Goal: Information Seeking & Learning: Learn about a topic

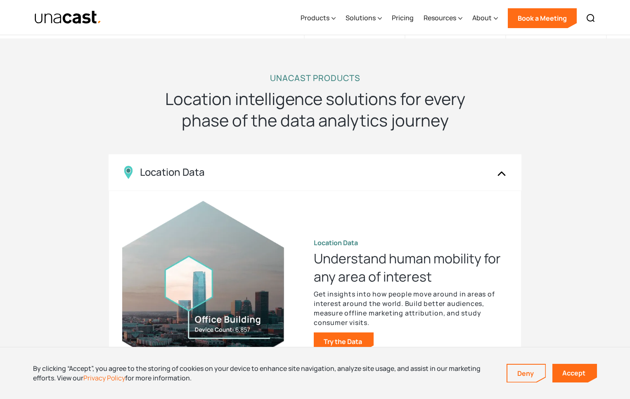
scroll to position [712, 0]
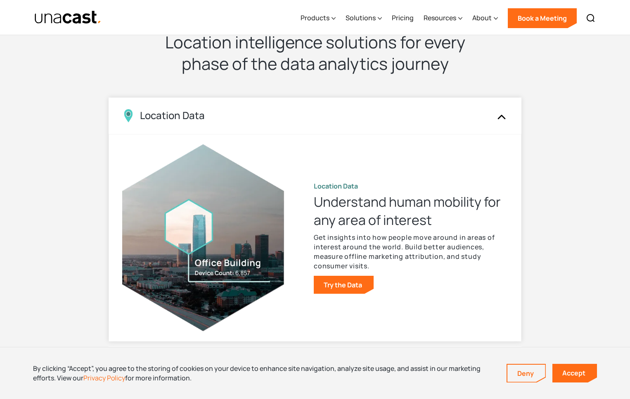
click at [495, 114] on img at bounding box center [501, 116] width 13 height 16
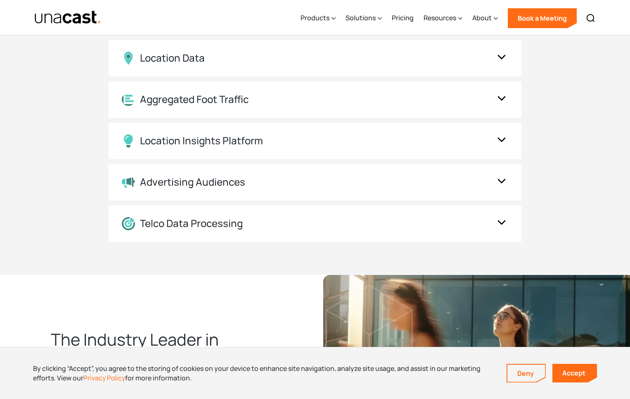
scroll to position [690, 0]
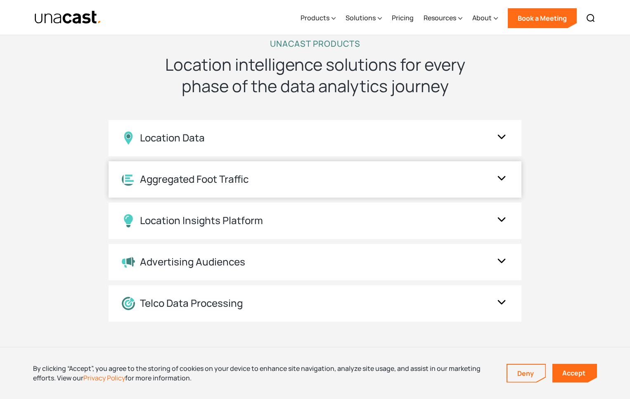
click at [216, 188] on div "Aggregated Foot Traffic" at bounding box center [315, 179] width 413 height 36
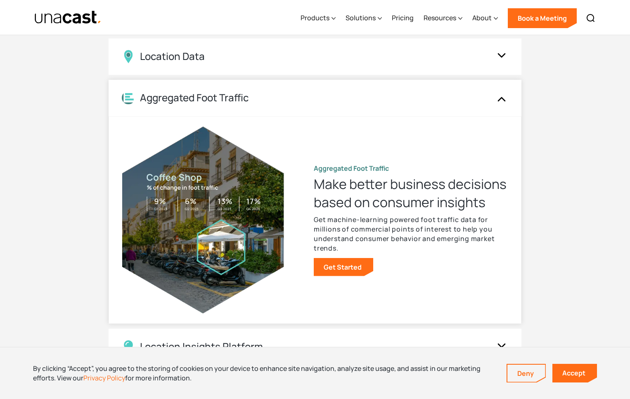
scroll to position [771, 0]
click at [344, 273] on link "Get Started" at bounding box center [343, 267] width 59 height 18
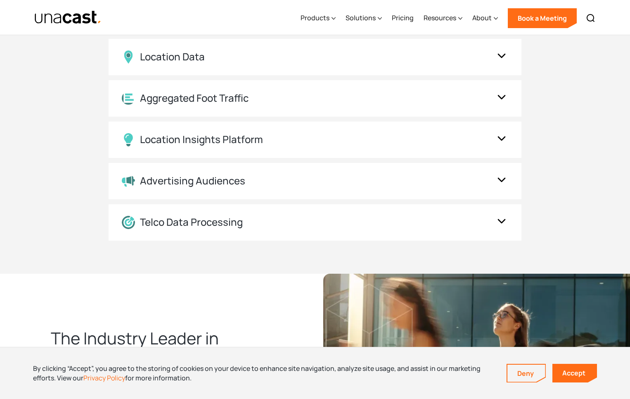
scroll to position [811, 0]
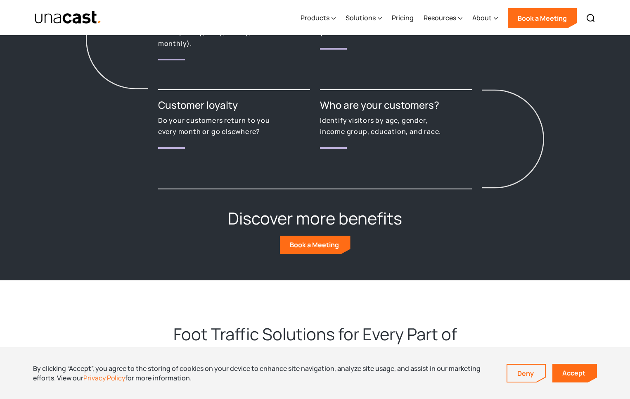
scroll to position [1534, 0]
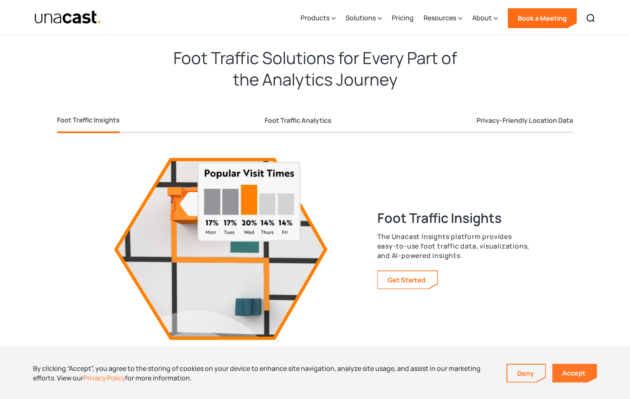
click at [576, 378] on link "Accept" at bounding box center [575, 372] width 45 height 19
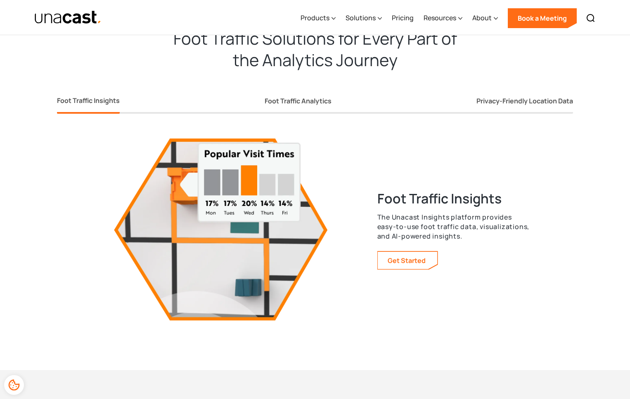
scroll to position [1459, 0]
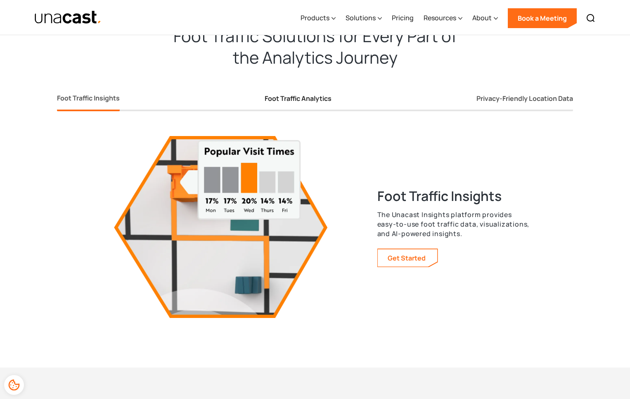
click at [291, 100] on div "Foot Traffic Analytics" at bounding box center [298, 98] width 67 height 9
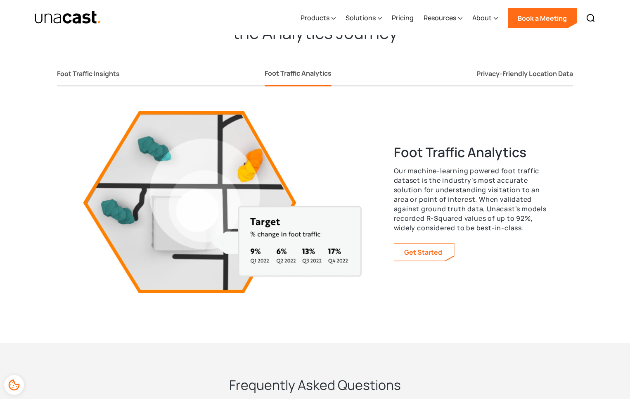
scroll to position [1485, 0]
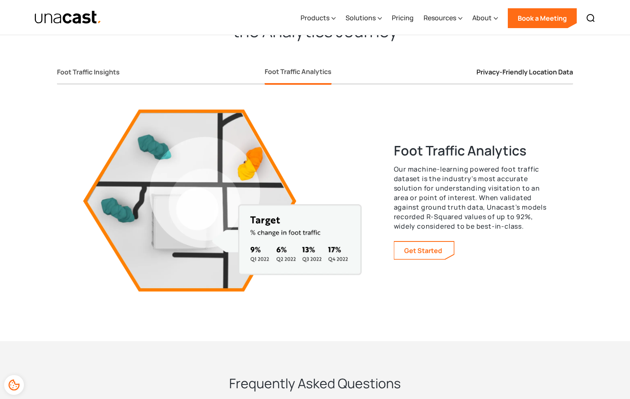
click at [537, 71] on div "Privacy-Friendly Location Data" at bounding box center [525, 72] width 97 height 9
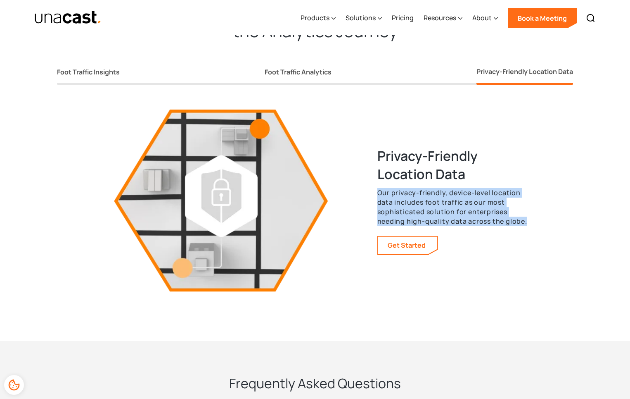
drag, startPoint x: 376, startPoint y: 194, endPoint x: 517, endPoint y: 228, distance: 145.1
click at [517, 228] on div "Privacy-Friendly Location Data Our privacy-friendly, device-level location data…" at bounding box center [450, 201] width 162 height 108
click at [517, 228] on div "Privacy-Friendly Location Data Our privacy-friendly, device-level location data…" at bounding box center [455, 201] width 154 height 108
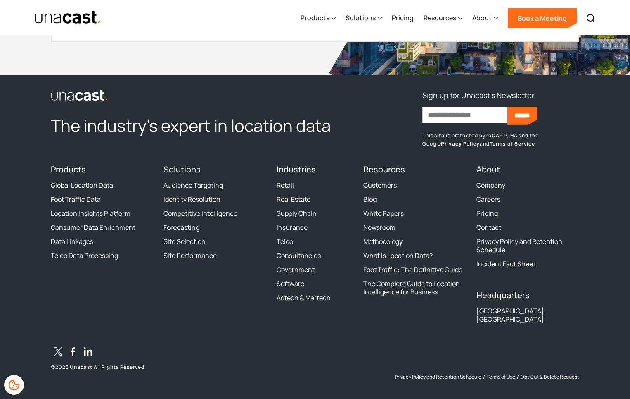
scroll to position [1569, 0]
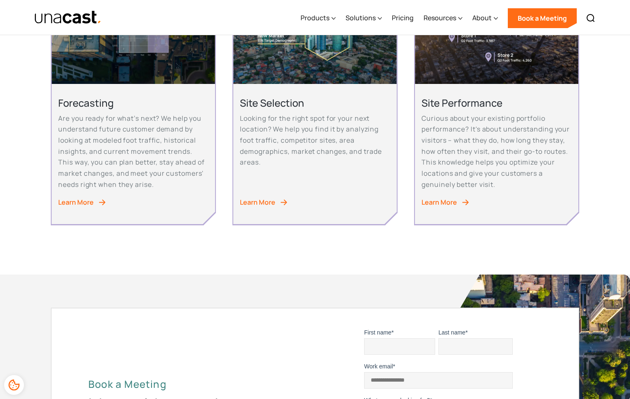
scroll to position [485, 0]
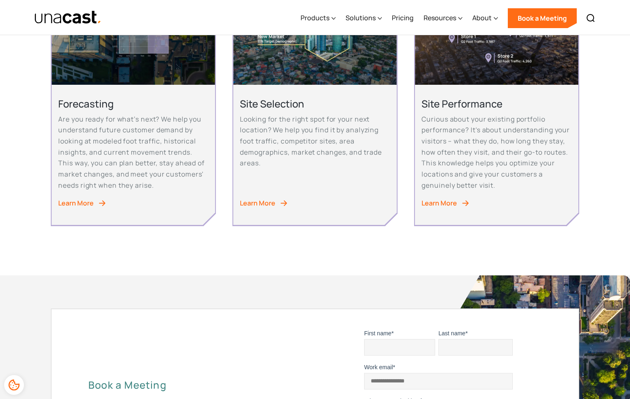
click at [272, 204] on div "Site Selection Looking for the right spot for your next location? We help you f…" at bounding box center [314, 155] width 163 height 140
click at [271, 209] on div "Learn More" at bounding box center [258, 202] width 36 height 11
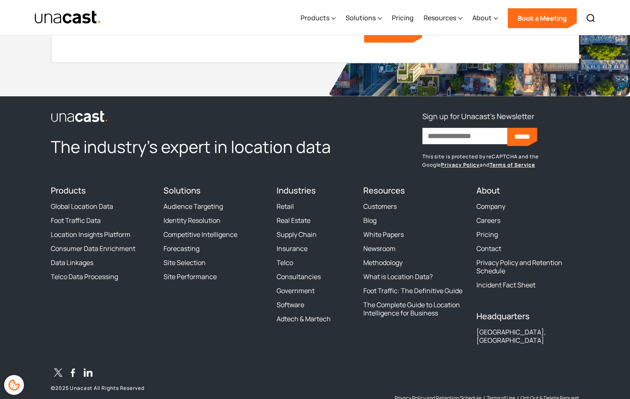
scroll to position [4015, 0]
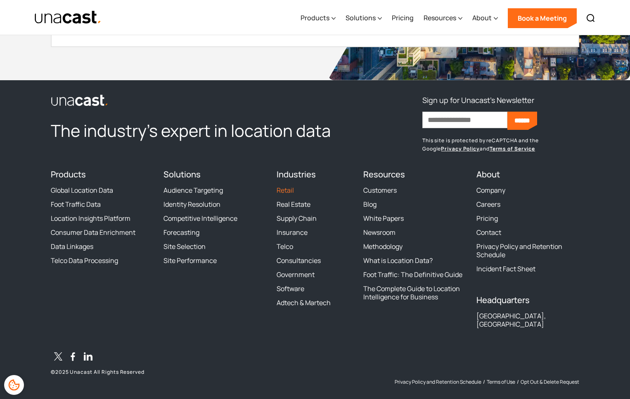
click at [288, 193] on link "Retail" at bounding box center [285, 190] width 17 height 8
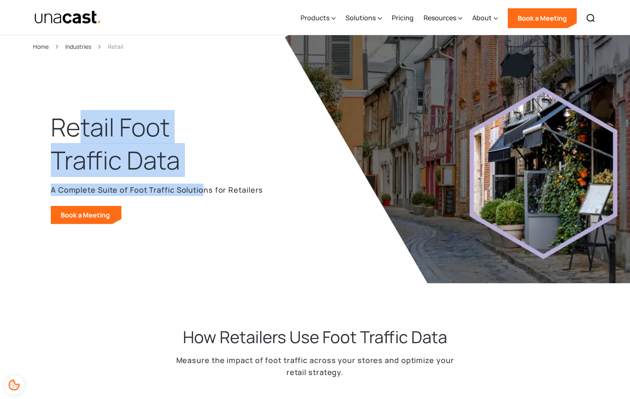
drag, startPoint x: 75, startPoint y: 124, endPoint x: 203, endPoint y: 192, distance: 144.9
click at [203, 192] on div "Retail Foot Traffic Data A Complete Suite of Foot Traffic Solutions for Retaile…" at bounding box center [157, 167] width 212 height 113
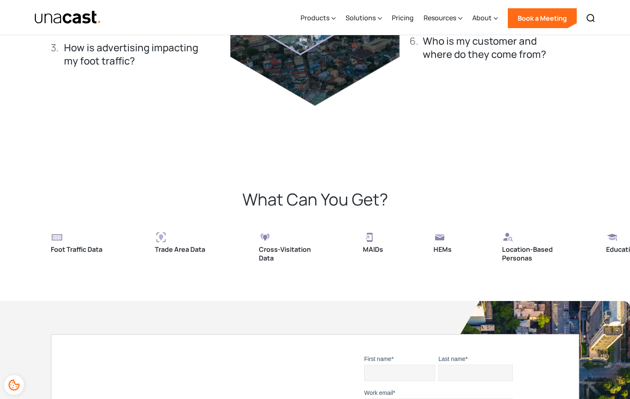
scroll to position [1994, 0]
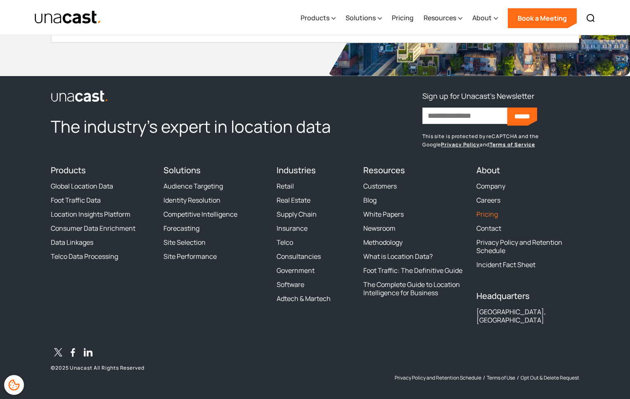
click at [489, 213] on link "Pricing" at bounding box center [487, 214] width 21 height 8
